Goal: Find contact information: Find contact information

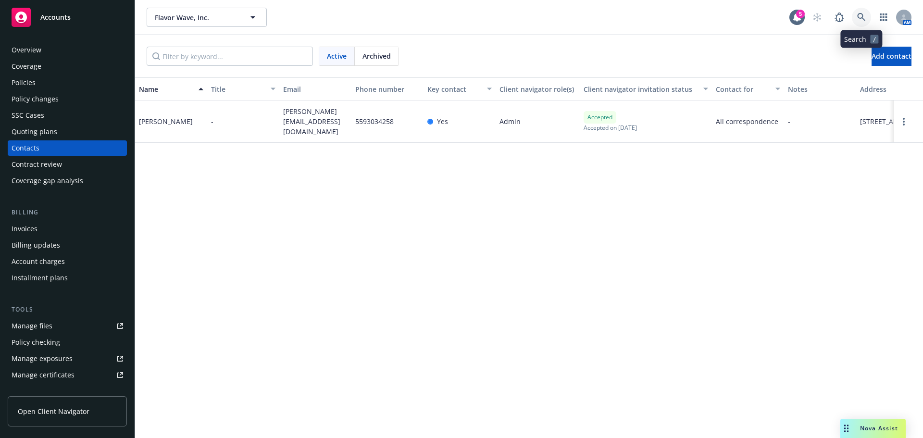
click at [861, 19] on icon at bounding box center [861, 17] width 9 height 9
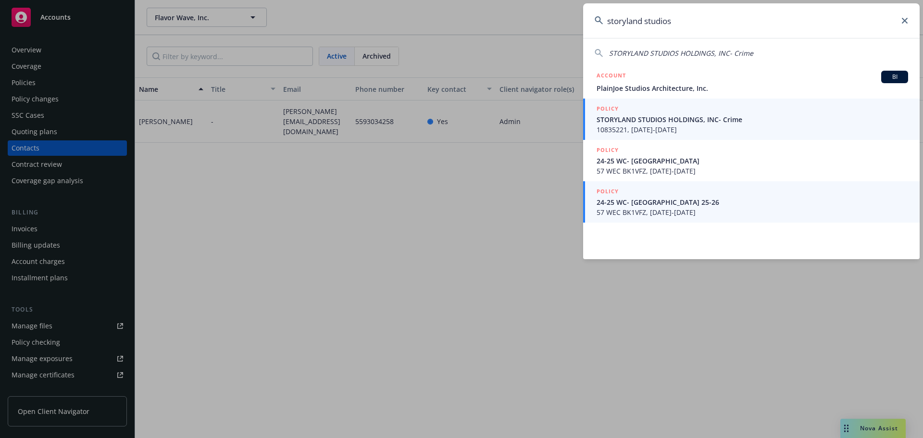
type input "storyland studios"
click at [648, 119] on span "STORYLAND STUDIOS HOLDINGS, INC- Crime" at bounding box center [751, 119] width 311 height 10
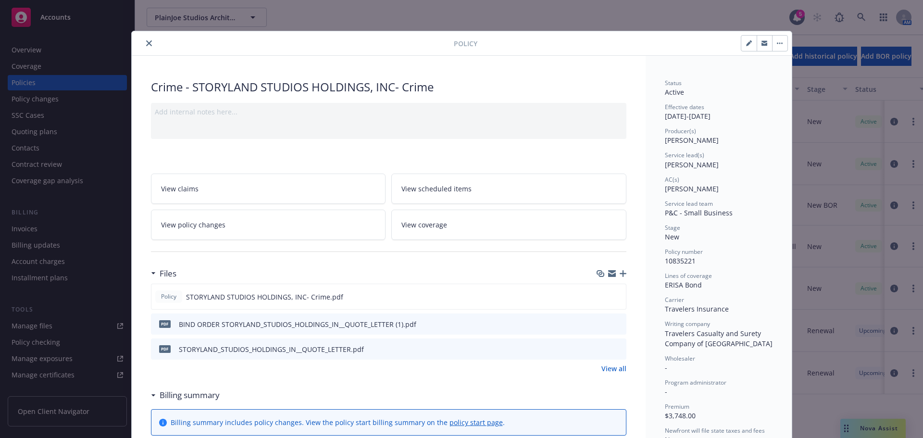
click at [67, 52] on div "Policy Crime - STORYLAND STUDIOS HOLDINGS, INC- Crime Add internal notes here..…" at bounding box center [461, 219] width 923 height 438
click at [59, 53] on div "Policy Crime - STORYLAND STUDIOS HOLDINGS, INC- Crime Add internal notes here..…" at bounding box center [461, 219] width 923 height 438
click at [146, 44] on icon "close" at bounding box center [149, 43] width 6 height 6
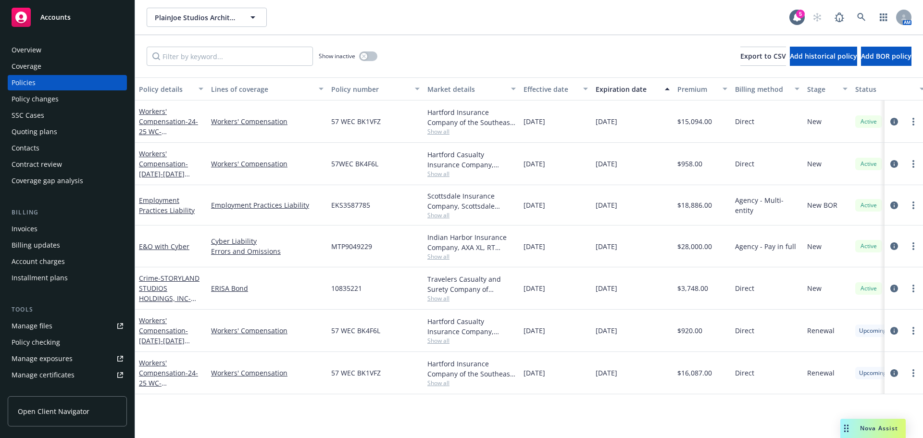
click at [52, 51] on div "Overview" at bounding box center [67, 49] width 111 height 15
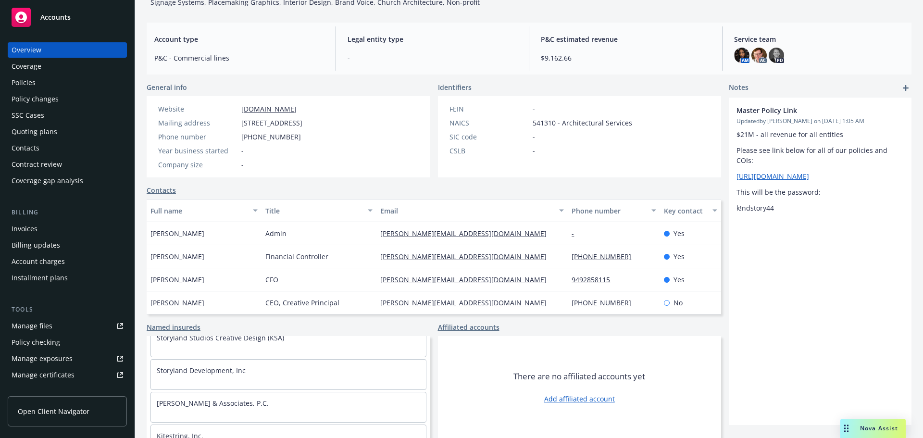
scroll to position [96, 0]
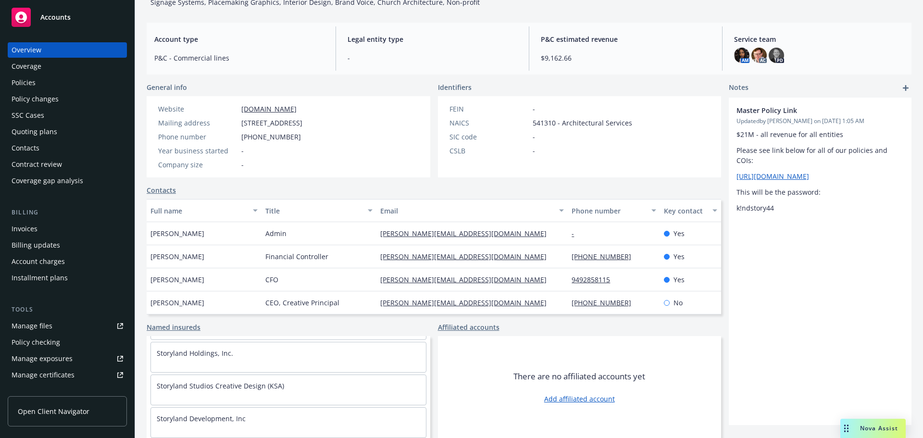
click at [60, 148] on div "Contacts" at bounding box center [67, 147] width 111 height 15
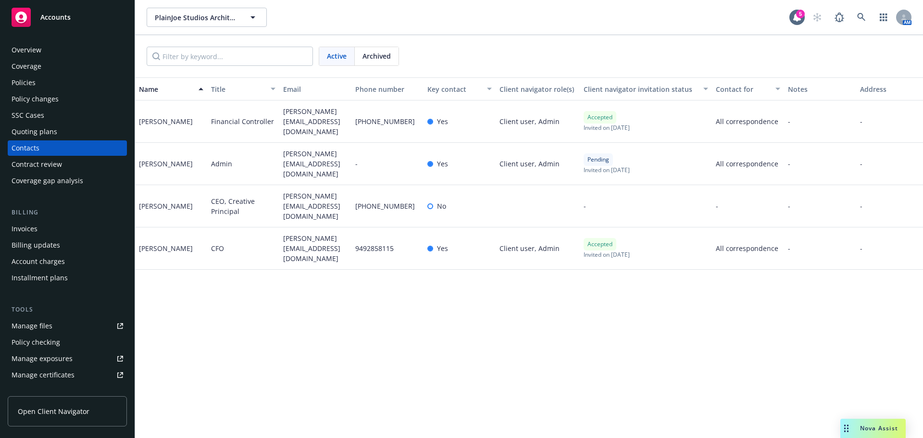
click at [311, 123] on span "[PERSON_NAME][EMAIL_ADDRESS][DOMAIN_NAME]" at bounding box center [315, 121] width 64 height 30
drag, startPoint x: 319, startPoint y: 126, endPoint x: 283, endPoint y: 113, distance: 38.3
click at [283, 113] on span "[PERSON_NAME][EMAIL_ADDRESS][DOMAIN_NAME]" at bounding box center [315, 121] width 64 height 30
copy span "[PERSON_NAME][EMAIL_ADDRESS][DOMAIN_NAME]"
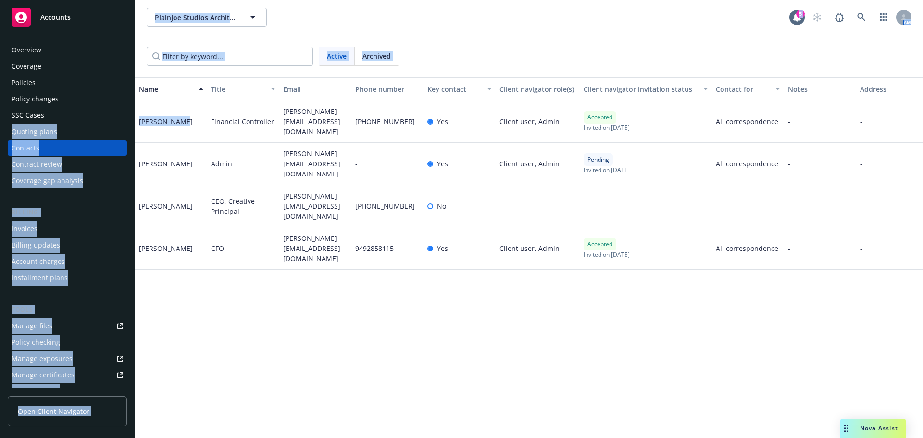
drag, startPoint x: 178, startPoint y: 121, endPoint x: 124, endPoint y: 121, distance: 53.3
click at [124, 121] on div "Accounts Overview Coverage Policies Policy changes SSC Cases Quoting plans Cont…" at bounding box center [461, 219] width 923 height 438
click at [182, 130] on div "[PERSON_NAME]" at bounding box center [171, 121] width 72 height 42
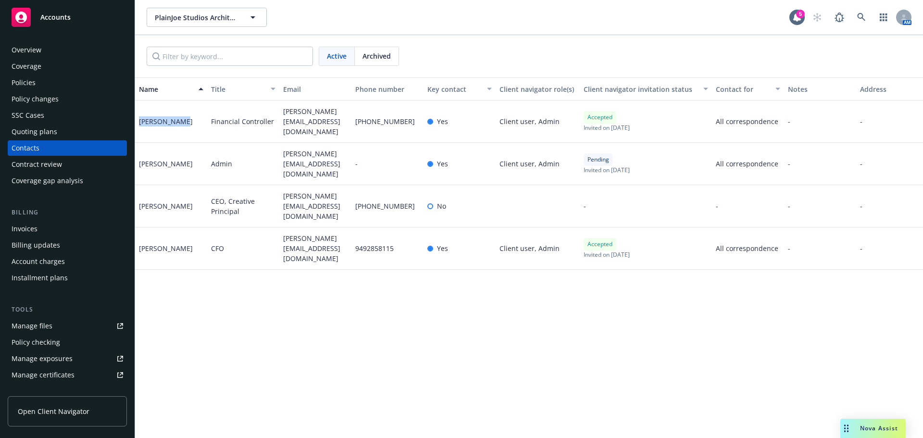
drag, startPoint x: 181, startPoint y: 121, endPoint x: 136, endPoint y: 119, distance: 45.7
click at [136, 119] on div "[PERSON_NAME]" at bounding box center [171, 121] width 72 height 42
copy div "[PERSON_NAME]"
click at [76, 46] on div "Overview" at bounding box center [67, 49] width 111 height 15
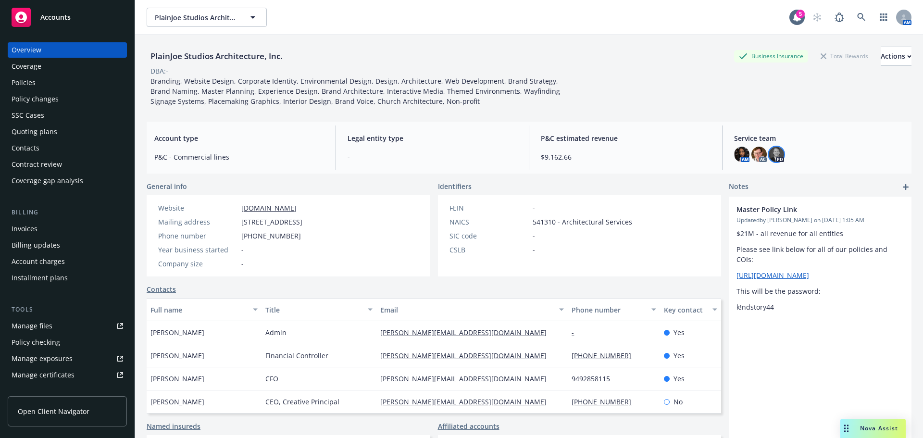
click at [768, 157] on img at bounding box center [775, 154] width 15 height 15
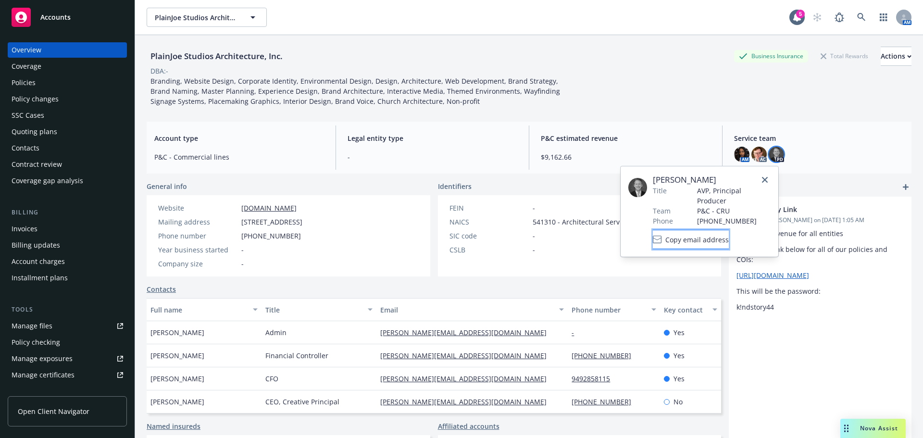
click at [718, 240] on span "Copy email address" at bounding box center [696, 240] width 63 height 10
